Goal: Complete application form: Complete application form

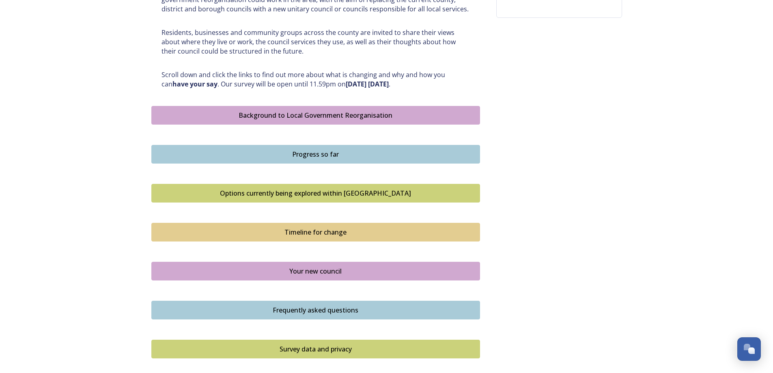
scroll to position [487, 0]
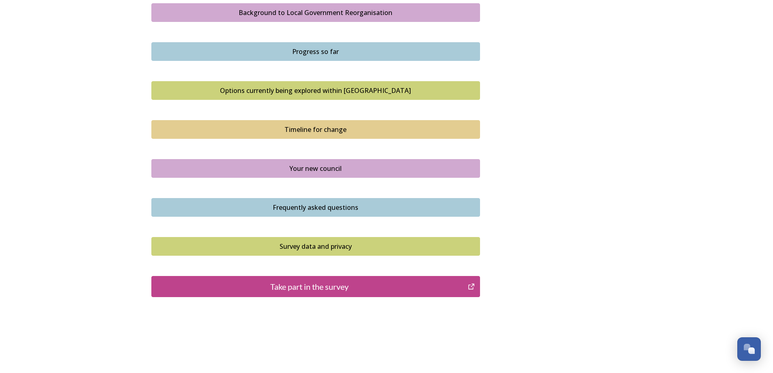
click at [301, 284] on div "Take part in the survey" at bounding box center [310, 286] width 308 height 12
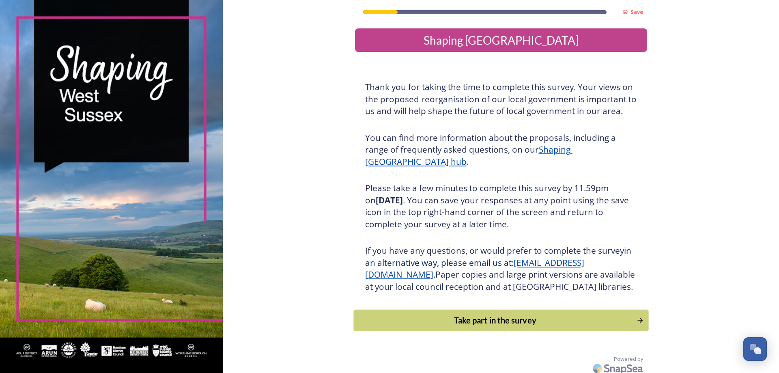
click at [513, 326] on div "Take part in the survey" at bounding box center [495, 320] width 274 height 12
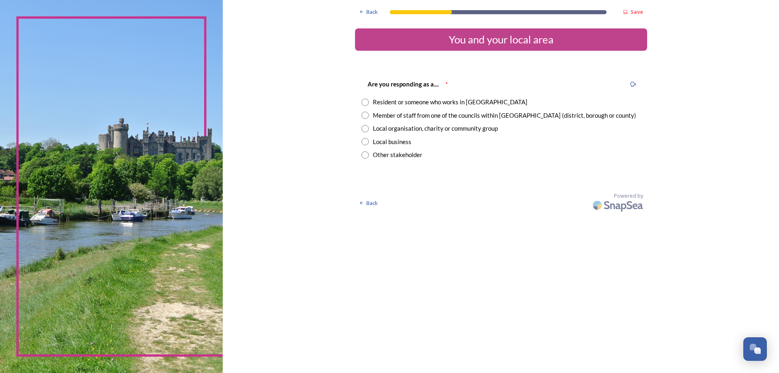
click at [365, 114] on input "radio" at bounding box center [364, 115] width 7 height 7
radio input "true"
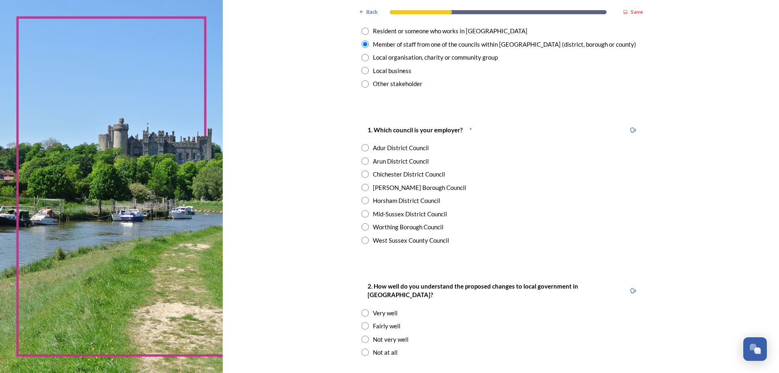
scroll to position [81, 0]
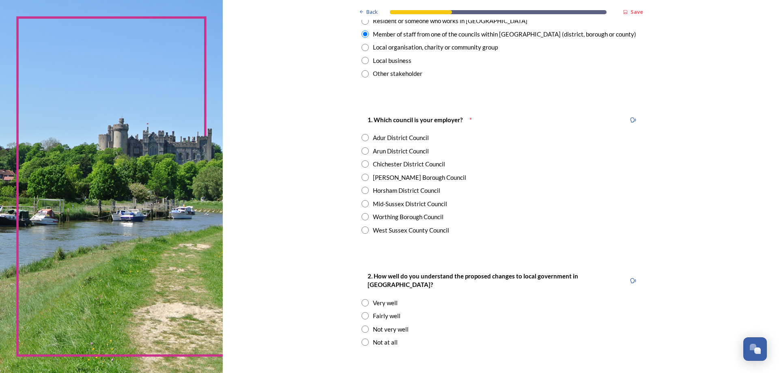
click at [361, 215] on input "radio" at bounding box center [364, 216] width 7 height 7
radio input "true"
click at [364, 140] on input "radio" at bounding box center [364, 137] width 7 height 7
radio input "true"
click at [362, 218] on input "radio" at bounding box center [364, 216] width 7 height 7
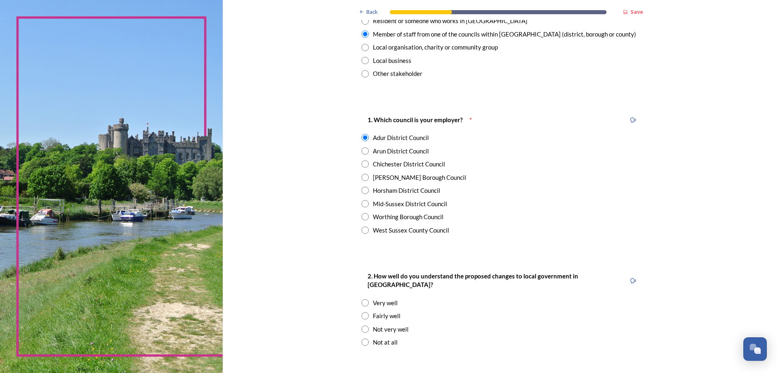
radio input "true"
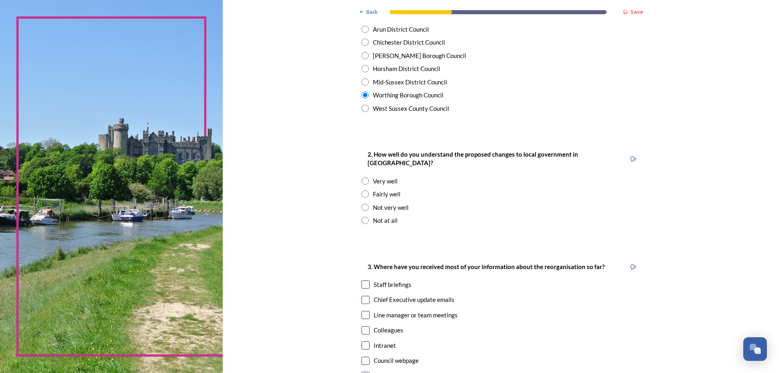
scroll to position [122, 0]
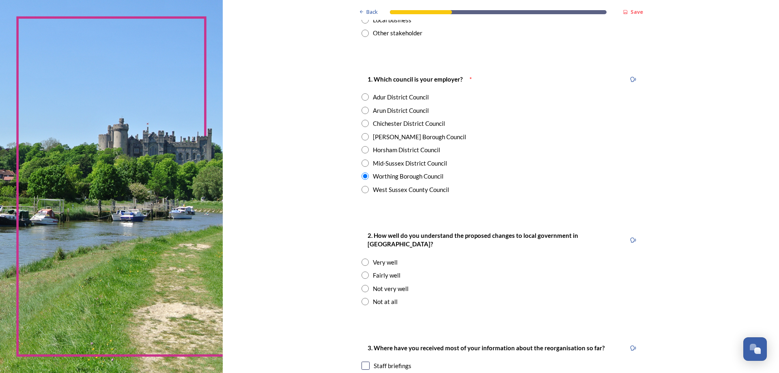
click at [361, 97] on input "radio" at bounding box center [364, 96] width 7 height 7
radio input "true"
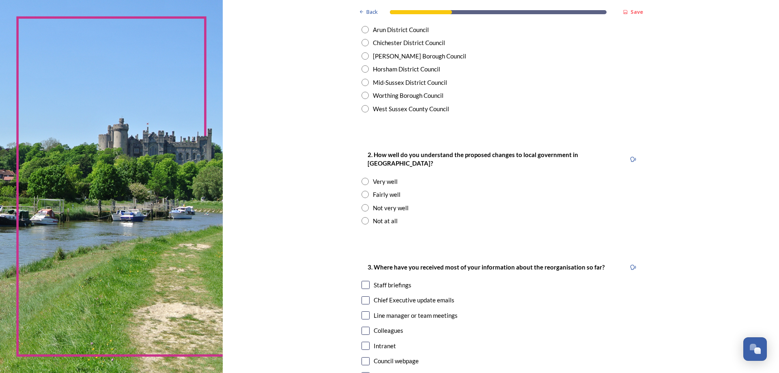
scroll to position [203, 0]
click at [361, 204] on input "radio" at bounding box center [364, 207] width 7 height 7
radio input "true"
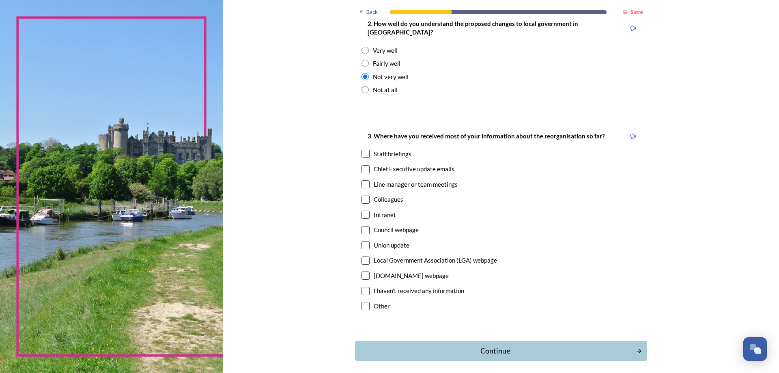
scroll to position [319, 0]
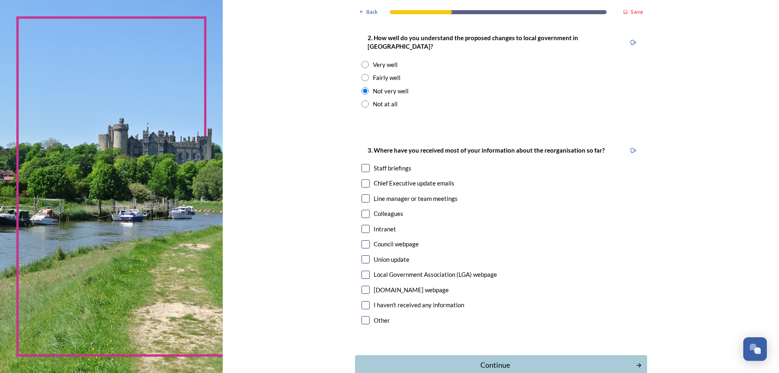
click at [362, 164] on input "checkbox" at bounding box center [365, 168] width 8 height 8
checkbox input "true"
click at [363, 179] on input "checkbox" at bounding box center [365, 183] width 8 height 8
checkbox input "true"
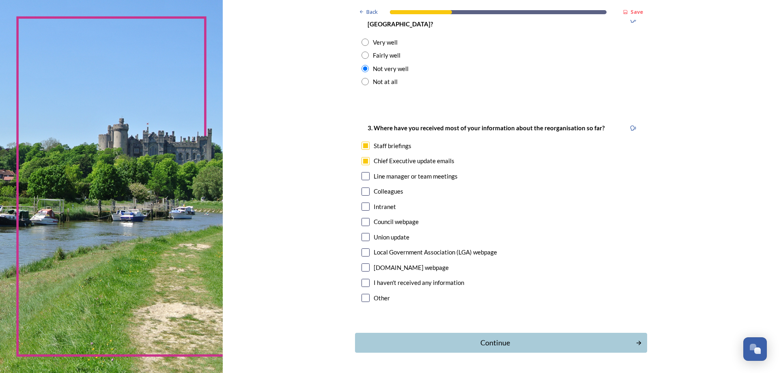
scroll to position [360, 0]
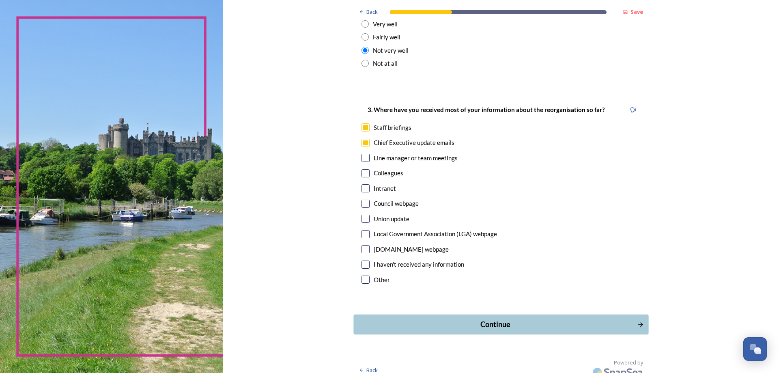
click at [489, 319] on div "Continue" at bounding box center [495, 324] width 275 height 11
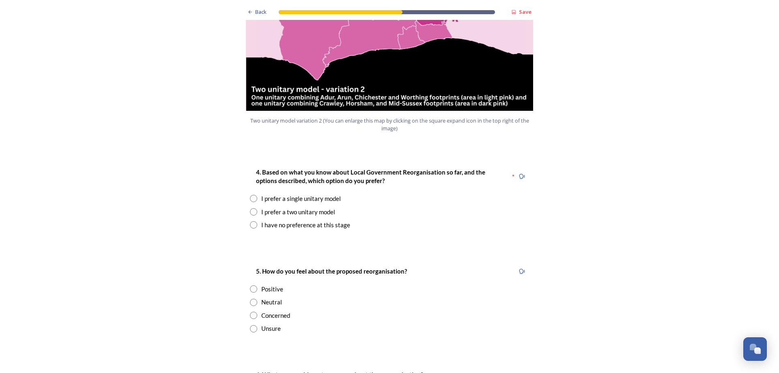
scroll to position [973, 0]
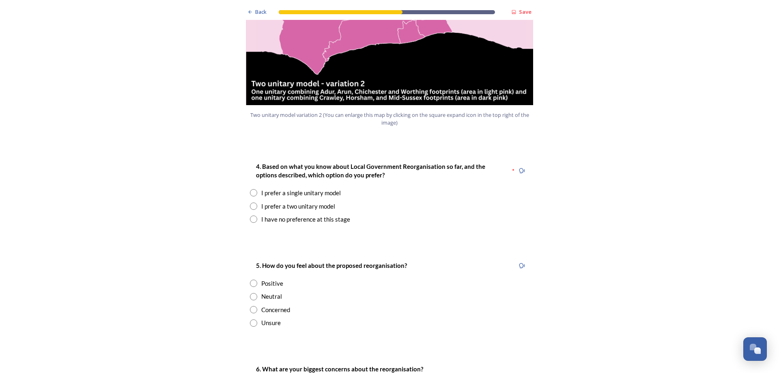
click at [251, 202] on input "radio" at bounding box center [253, 205] width 7 height 7
radio input "true"
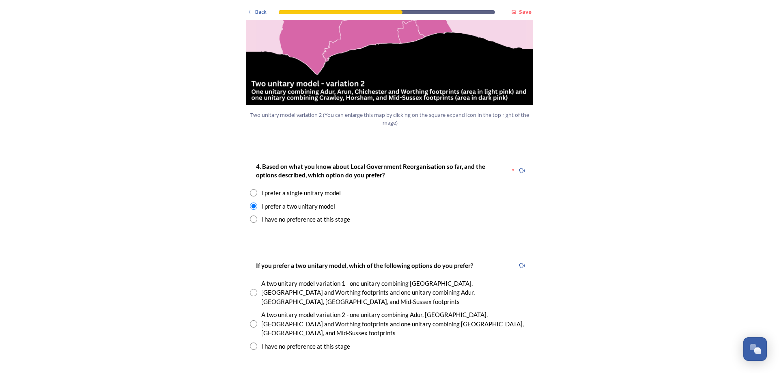
click at [250, 320] on input "radio" at bounding box center [253, 323] width 7 height 7
radio input "true"
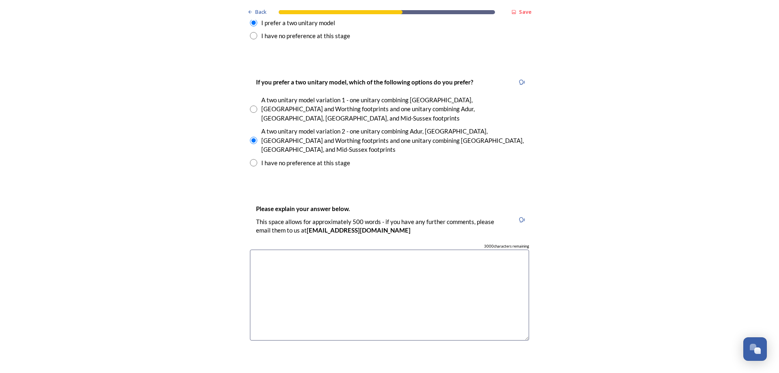
scroll to position [1176, 0]
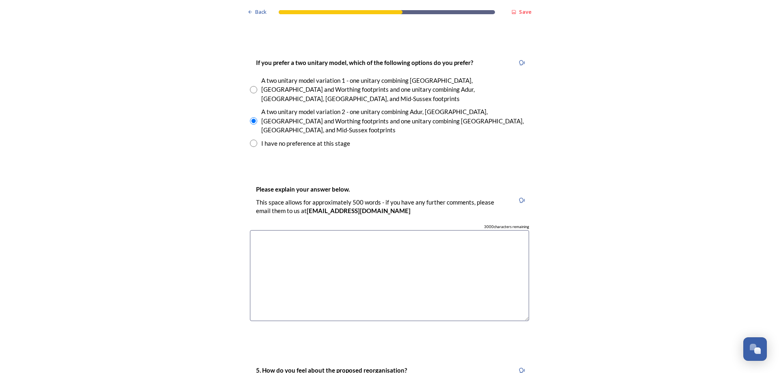
click at [282, 230] on textarea at bounding box center [389, 275] width 279 height 91
click at [473, 230] on textarea "Splitting Adur and Worthing up after merging them in the first place would dist…" at bounding box center [389, 275] width 279 height 91
click at [466, 230] on textarea "Splitting Adur and Worthing up after merging them in the first place would dist…" at bounding box center [389, 275] width 279 height 91
click at [444, 230] on textarea "Splitting Adur and Worthing up after merging them in the first place would disr…" at bounding box center [389, 275] width 279 height 91
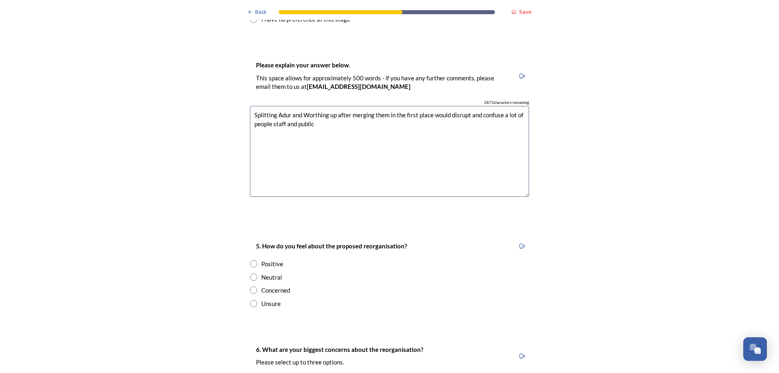
scroll to position [1379, 0]
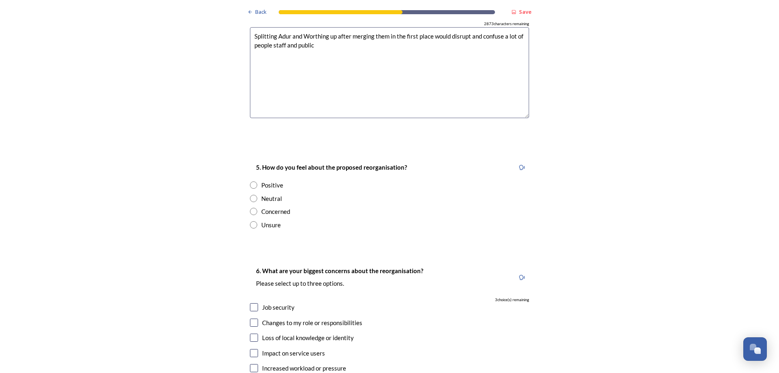
type textarea "Splitting Adur and Worthing up after merging them in the first place would disr…"
click at [251, 208] on input "radio" at bounding box center [253, 211] width 7 height 7
radio input "true"
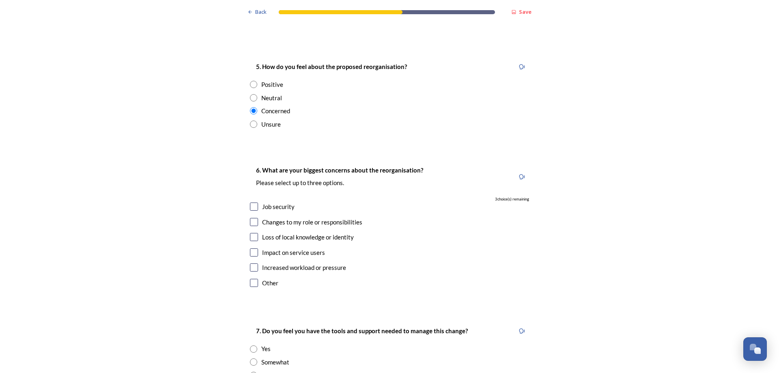
scroll to position [1501, 0]
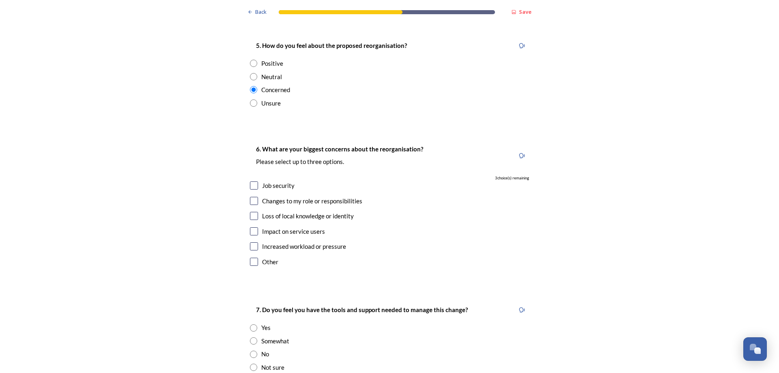
click at [250, 181] on div "Job security" at bounding box center [389, 185] width 279 height 9
click at [250, 181] on input "checkbox" at bounding box center [254, 185] width 8 height 8
checkbox input "true"
click at [251, 212] on input "checkbox" at bounding box center [254, 216] width 8 height 8
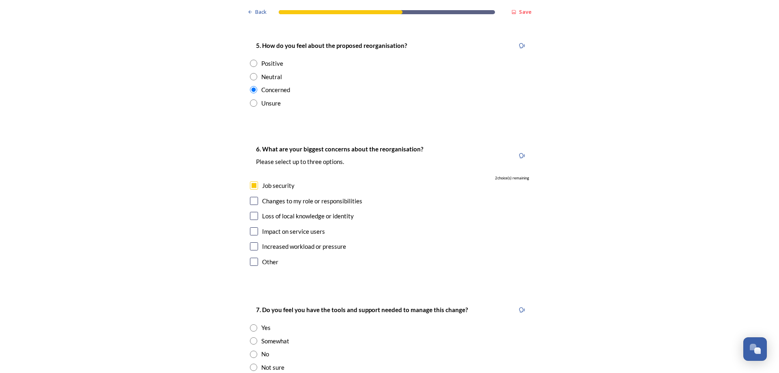
checkbox input "true"
click at [251, 242] on input "checkbox" at bounding box center [254, 246] width 8 height 8
checkbox input "true"
click at [251, 197] on input "checkbox" at bounding box center [254, 201] width 8 height 8
click at [250, 197] on input "checkbox" at bounding box center [254, 201] width 8 height 8
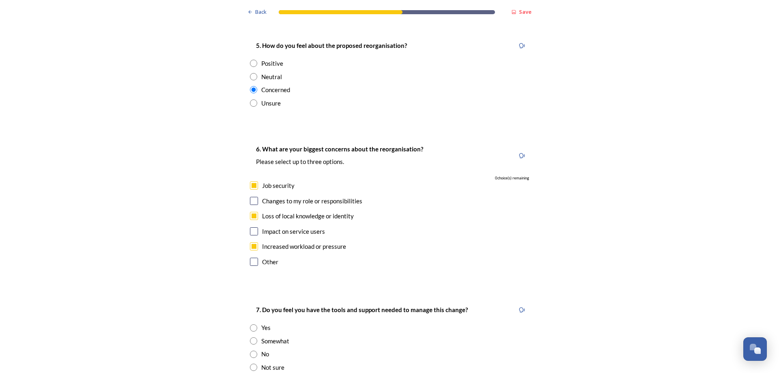
checkbox input "false"
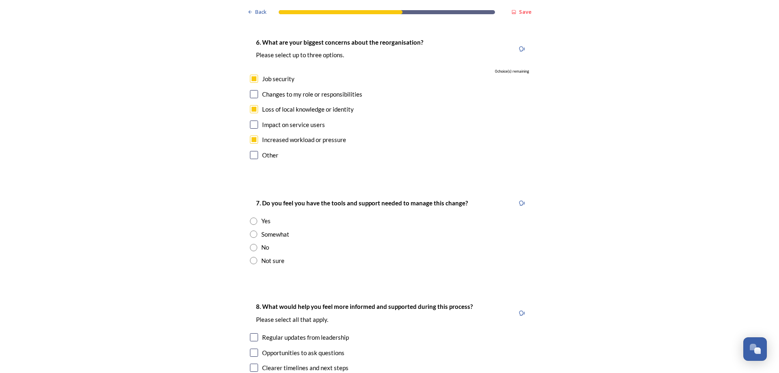
scroll to position [1622, 0]
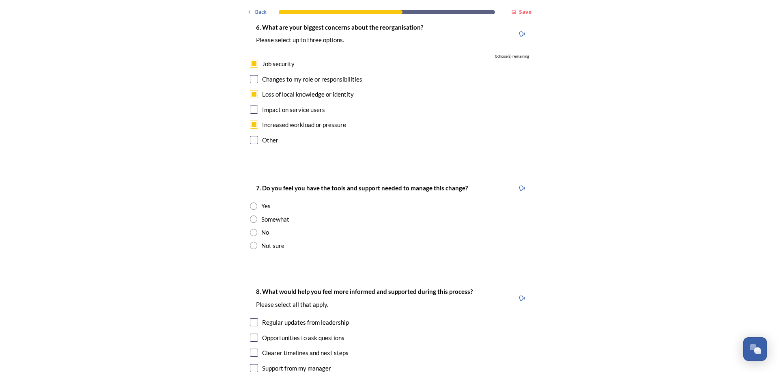
click at [250, 229] on input "radio" at bounding box center [253, 232] width 7 height 7
radio input "true"
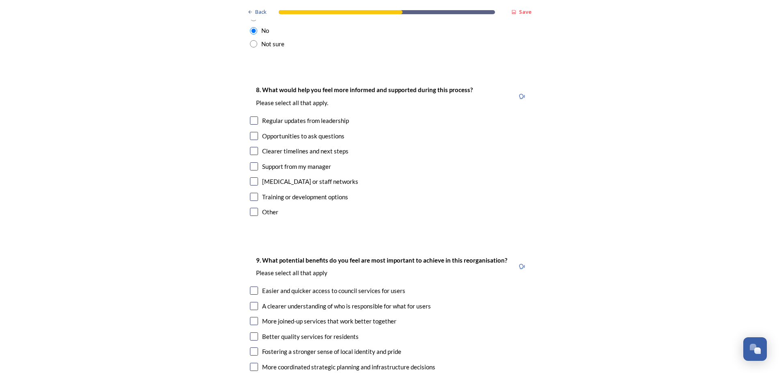
scroll to position [1825, 0]
click at [253, 115] on input "checkbox" at bounding box center [254, 119] width 8 height 8
checkbox input "true"
click at [251, 146] on input "checkbox" at bounding box center [254, 150] width 8 height 8
checkbox input "true"
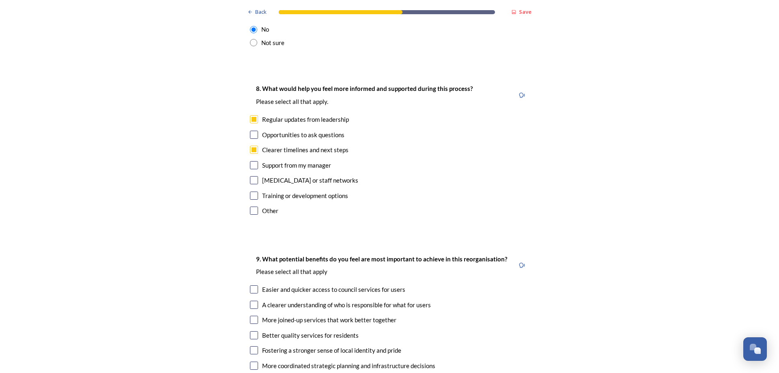
click at [252, 161] on input "checkbox" at bounding box center [254, 165] width 8 height 8
checkbox input "true"
click at [252, 176] on input "checkbox" at bounding box center [254, 180] width 8 height 8
checkbox input "true"
click at [254, 131] on input "checkbox" at bounding box center [254, 135] width 8 height 8
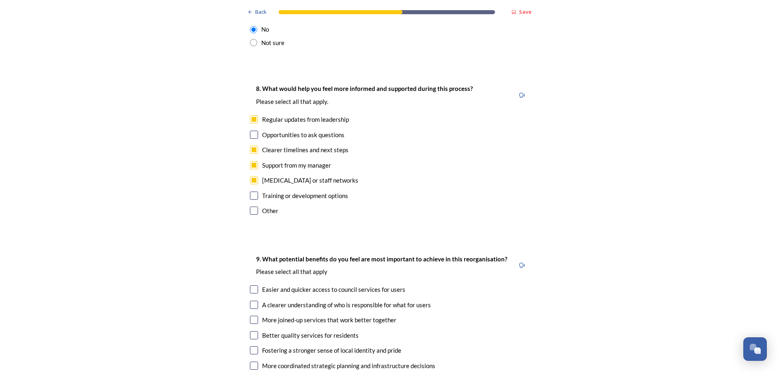
checkbox input "true"
click at [250, 191] on div "Training or development options" at bounding box center [389, 195] width 279 height 9
checkbox input "true"
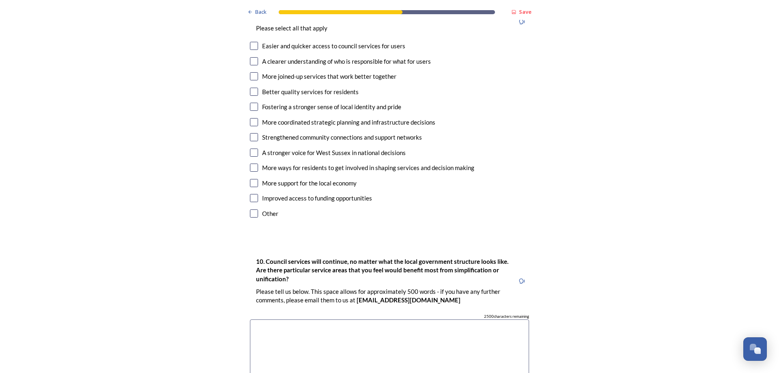
scroll to position [1988, 0]
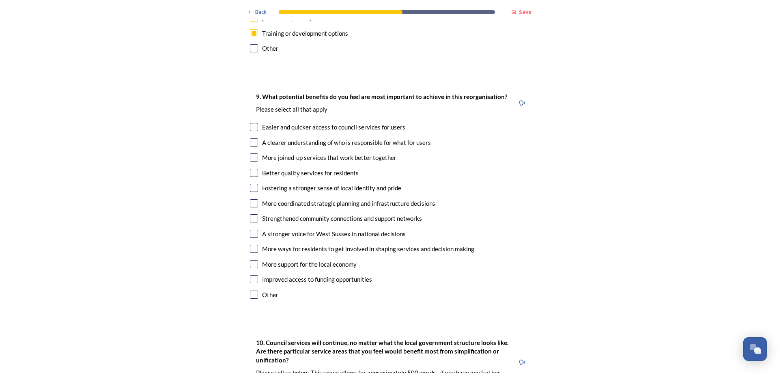
click at [253, 275] on input "checkbox" at bounding box center [254, 279] width 8 height 8
checkbox input "true"
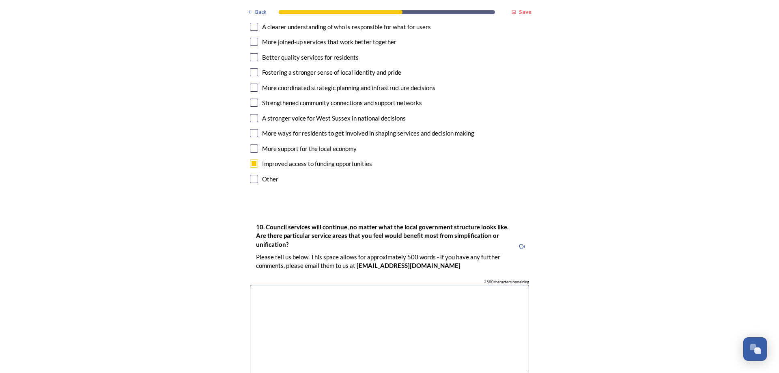
scroll to position [2150, 0]
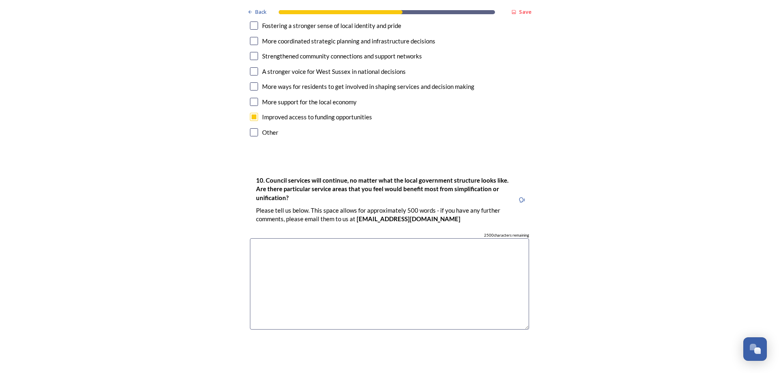
click at [270, 238] on textarea at bounding box center [389, 283] width 279 height 91
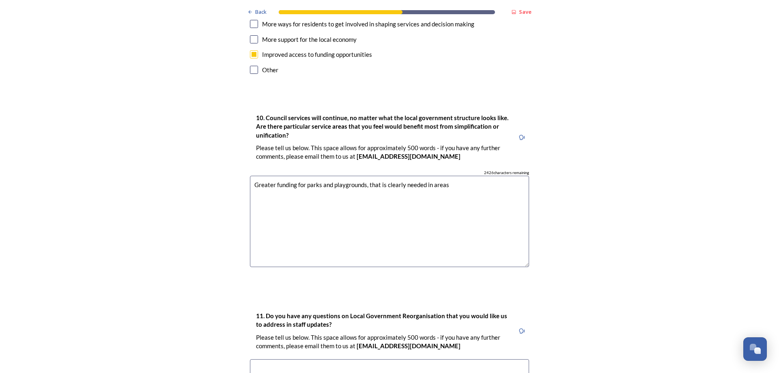
scroll to position [2351, 0]
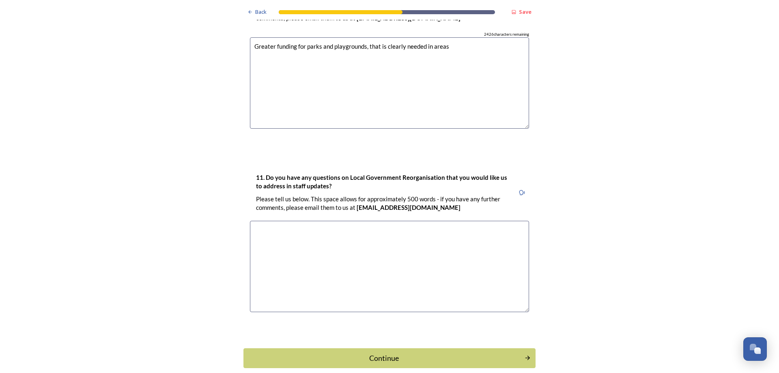
type textarea "Greater funding for parks and playgrounds, that is clearly needed in areas"
click at [266, 221] on textarea at bounding box center [389, 266] width 279 height 91
type textarea "w"
click at [266, 221] on textarea "when how why" at bounding box center [389, 266] width 279 height 91
type textarea "when ,how why"
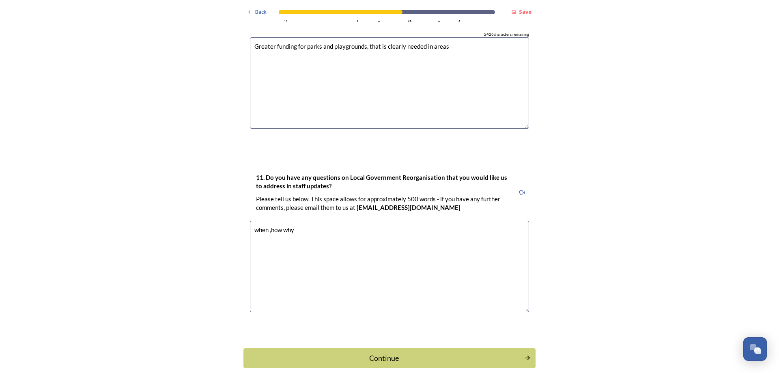
drag, startPoint x: 294, startPoint y: 189, endPoint x: 219, endPoint y: 175, distance: 76.4
click at [406, 348] on button "Continue" at bounding box center [389, 358] width 295 height 20
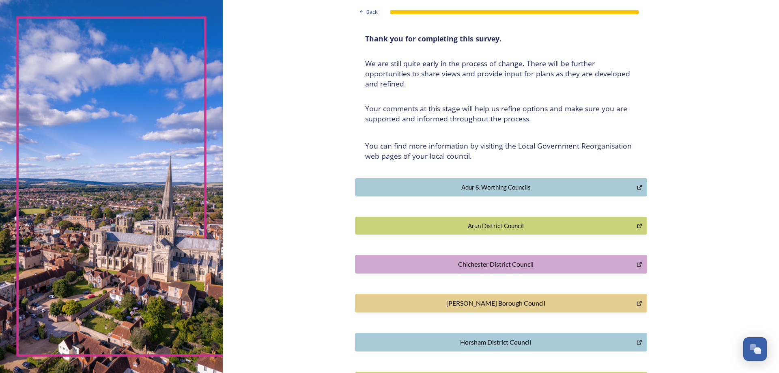
scroll to position [0, 0]
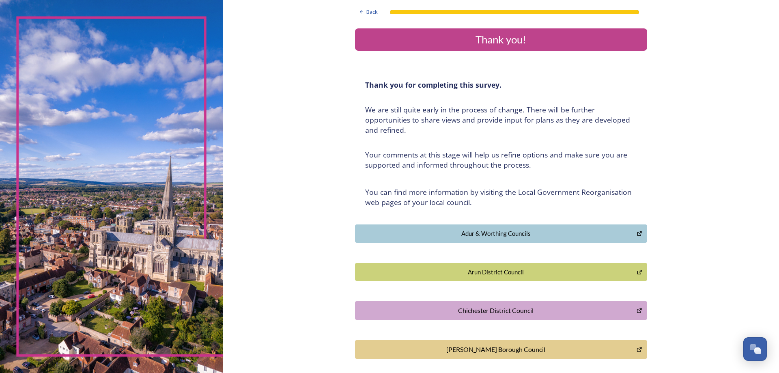
click at [487, 243] on div "Back Thank you! Thank you for completing this survey. ﻿We are still quite early…" at bounding box center [501, 261] width 292 height 522
click at [509, 231] on div "Adur & Worthing Councils" at bounding box center [495, 233] width 273 height 9
